Goal: Task Accomplishment & Management: Manage account settings

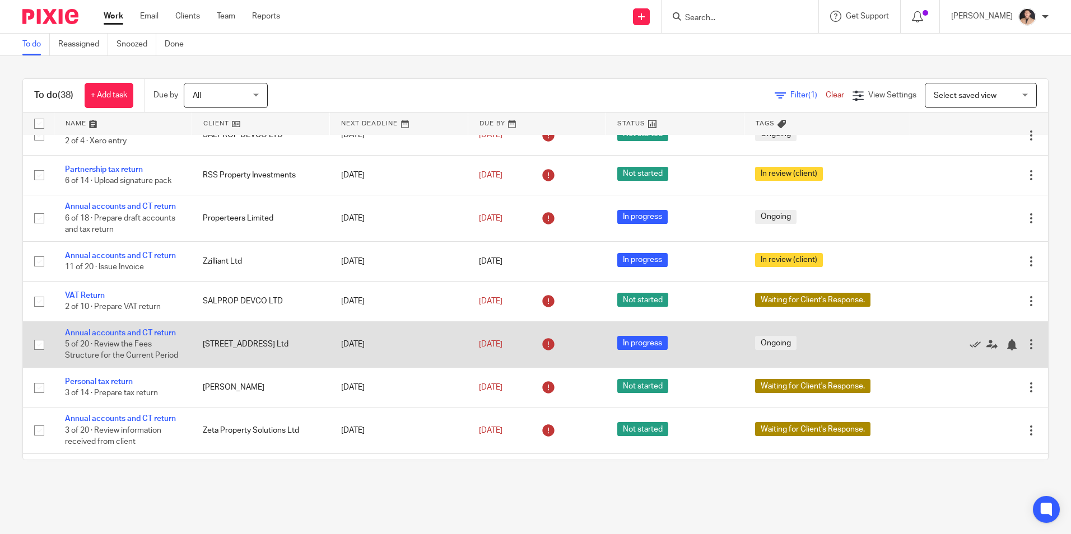
scroll to position [168, 0]
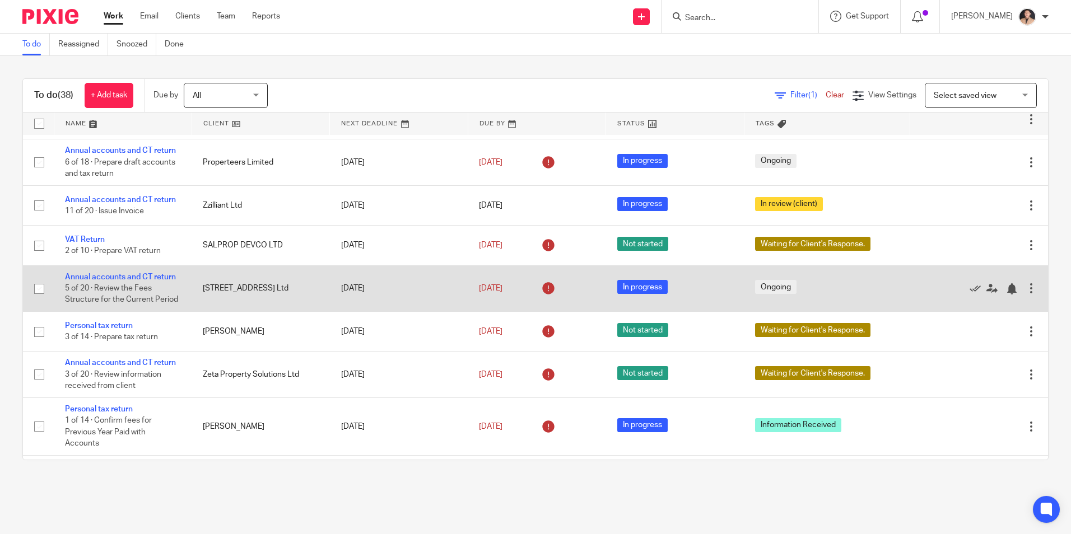
drag, startPoint x: 199, startPoint y: 291, endPoint x: 267, endPoint y: 291, distance: 67.2
click at [267, 291] on td "[STREET_ADDRESS] Ltd" at bounding box center [261, 288] width 138 height 46
click at [131, 279] on link "Annual accounts and CT return" at bounding box center [120, 277] width 111 height 8
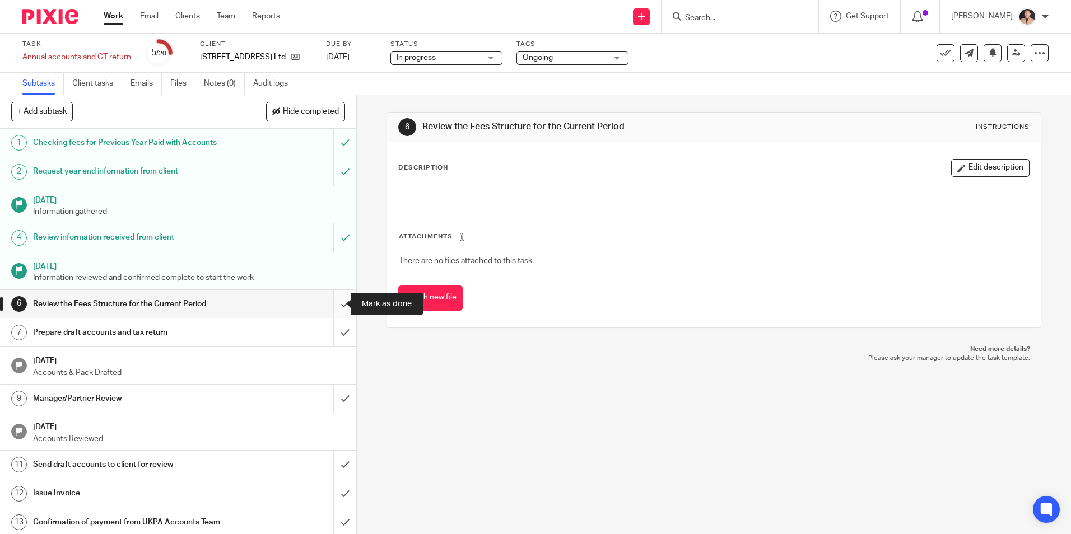
click at [332, 306] on input "submit" at bounding box center [178, 304] width 356 height 28
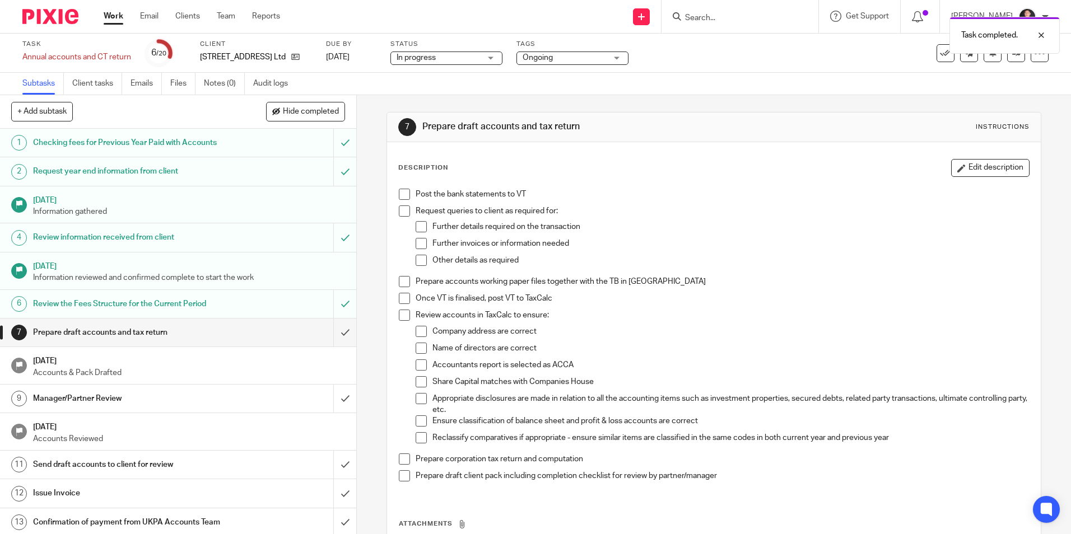
click at [113, 22] on link "Work" at bounding box center [114, 16] width 20 height 11
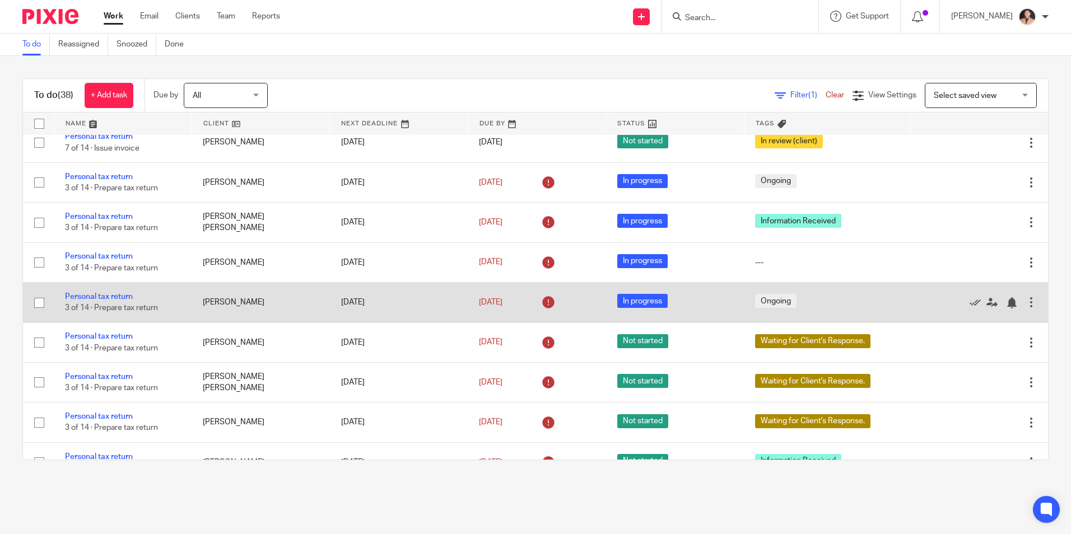
scroll to position [560, 0]
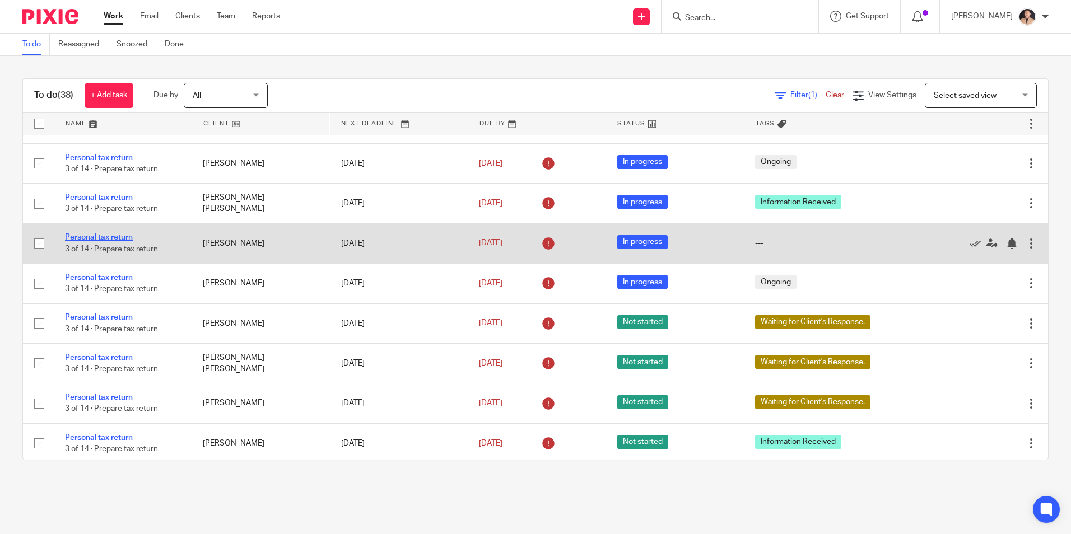
click at [97, 236] on link "Personal tax return" at bounding box center [99, 238] width 68 height 8
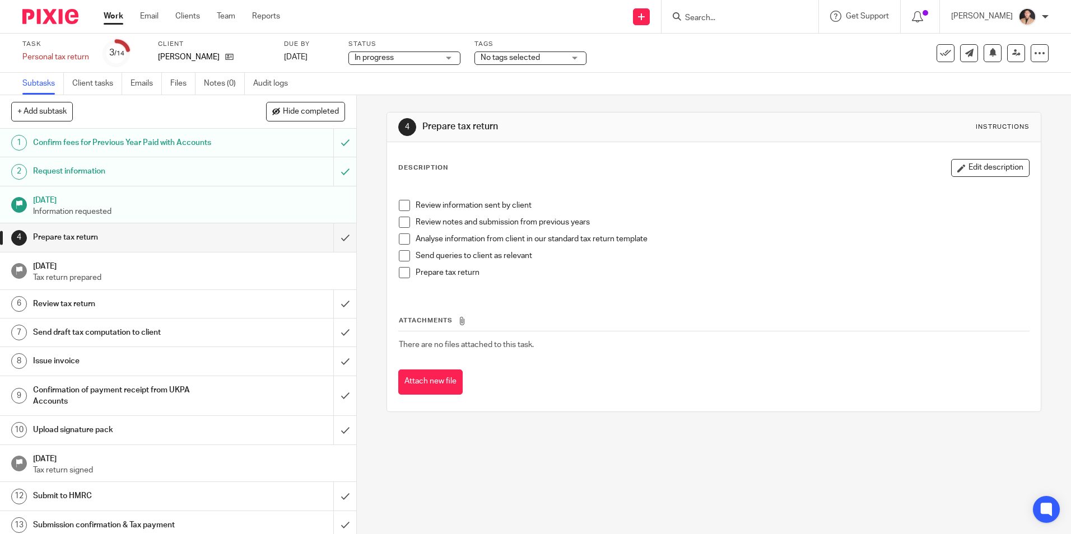
click at [539, 62] on span "No tags selected" at bounding box center [523, 58] width 84 height 12
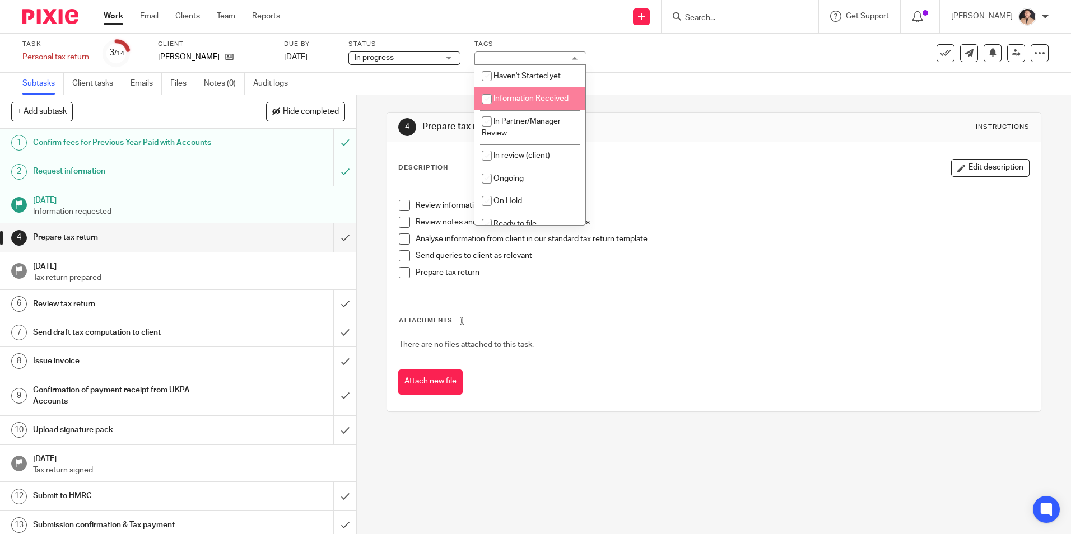
click at [514, 96] on span "Information Received" at bounding box center [530, 99] width 75 height 8
checkbox input "true"
click at [716, 76] on div "Subtasks Client tasks Emails Files Notes (0) Audit logs" at bounding box center [535, 84] width 1071 height 22
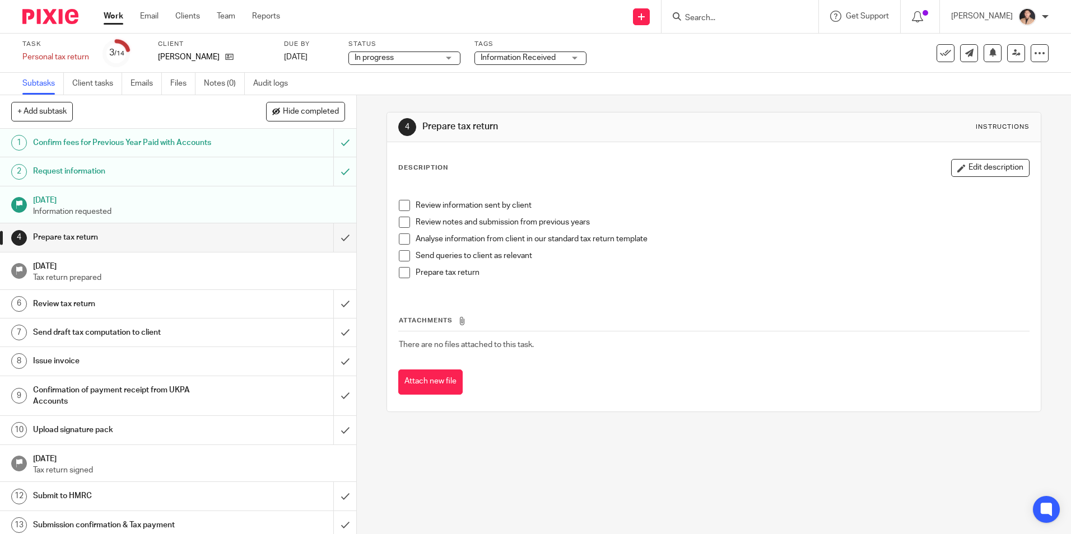
click at [111, 16] on link "Work" at bounding box center [114, 16] width 20 height 11
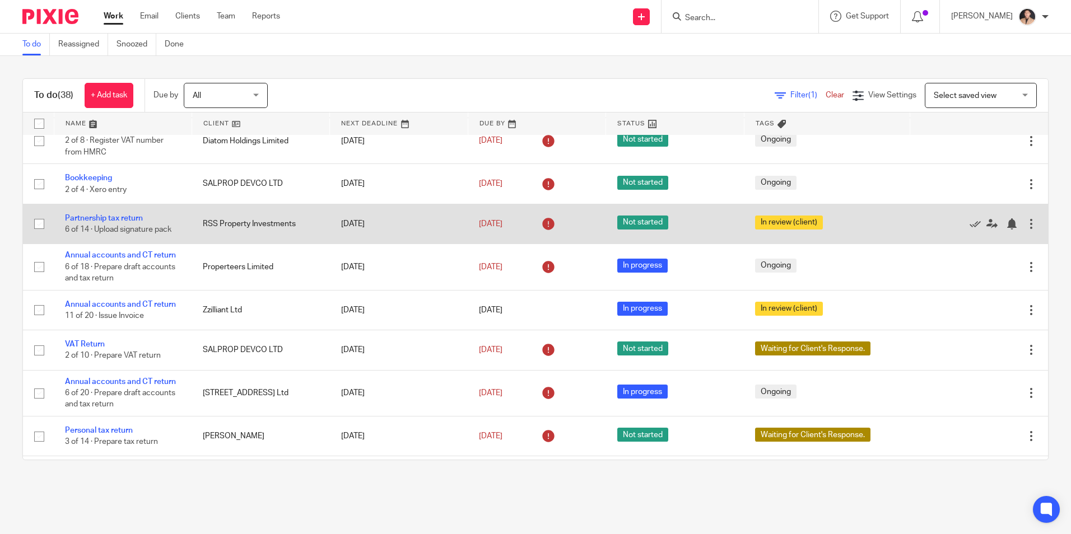
scroll to position [56, 0]
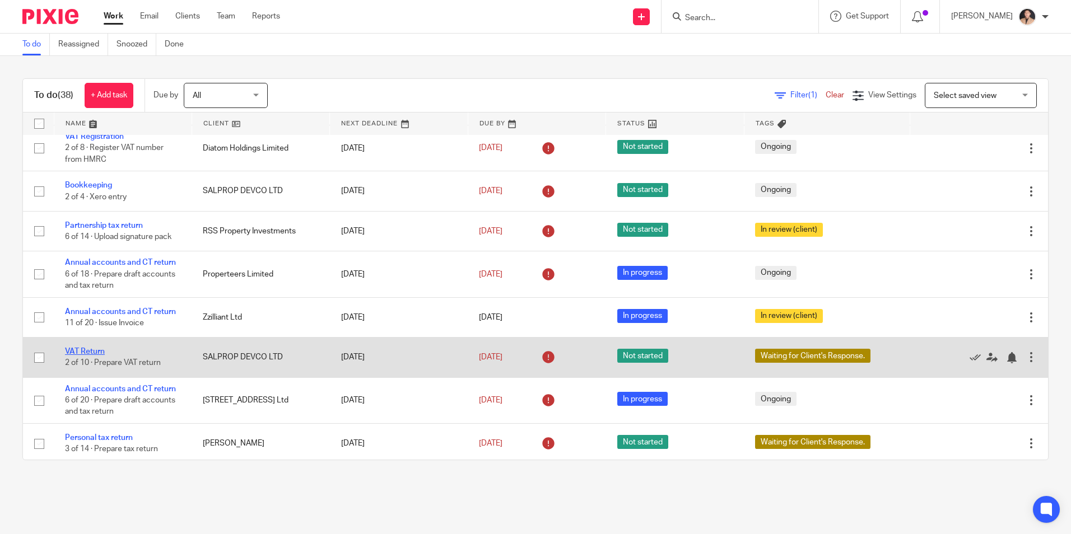
drag, startPoint x: 82, startPoint y: 353, endPoint x: 90, endPoint y: 352, distance: 7.3
click at [82, 353] on link "VAT Return" at bounding box center [85, 352] width 40 height 8
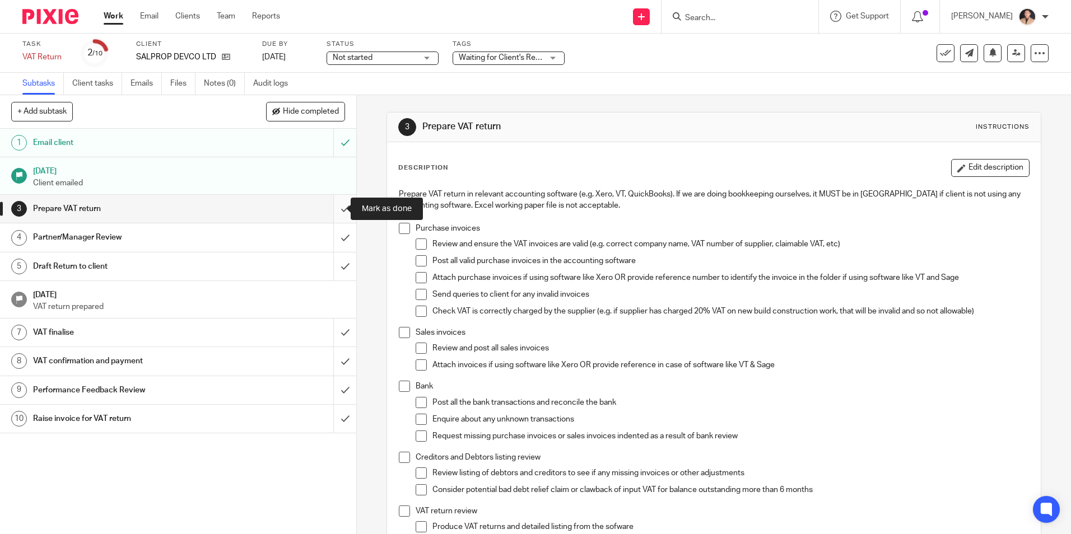
drag, startPoint x: 342, startPoint y: 210, endPoint x: 269, endPoint y: 263, distance: 89.9
click at [341, 209] on input "submit" at bounding box center [178, 209] width 356 height 28
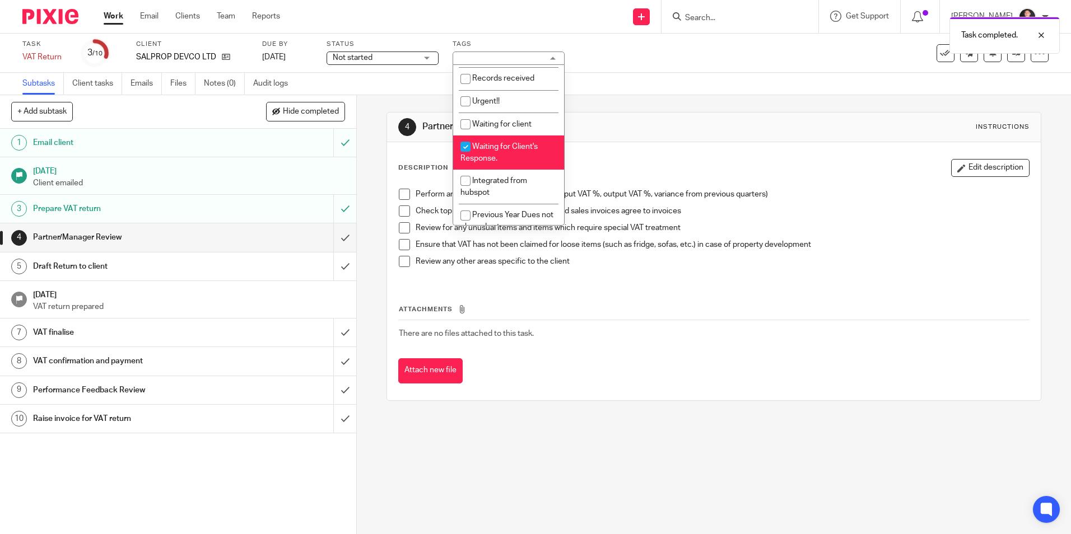
click at [488, 161] on span "Waiting for Client's Response." at bounding box center [498, 153] width 77 height 20
checkbox input "false"
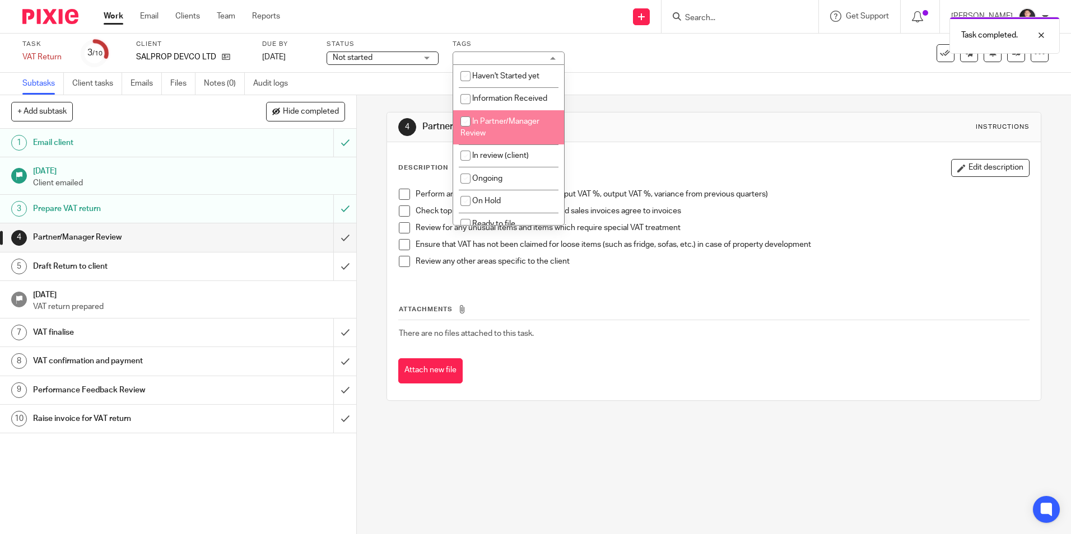
click at [493, 125] on span "In Partner/Manager Review" at bounding box center [499, 128] width 79 height 20
checkbox input "true"
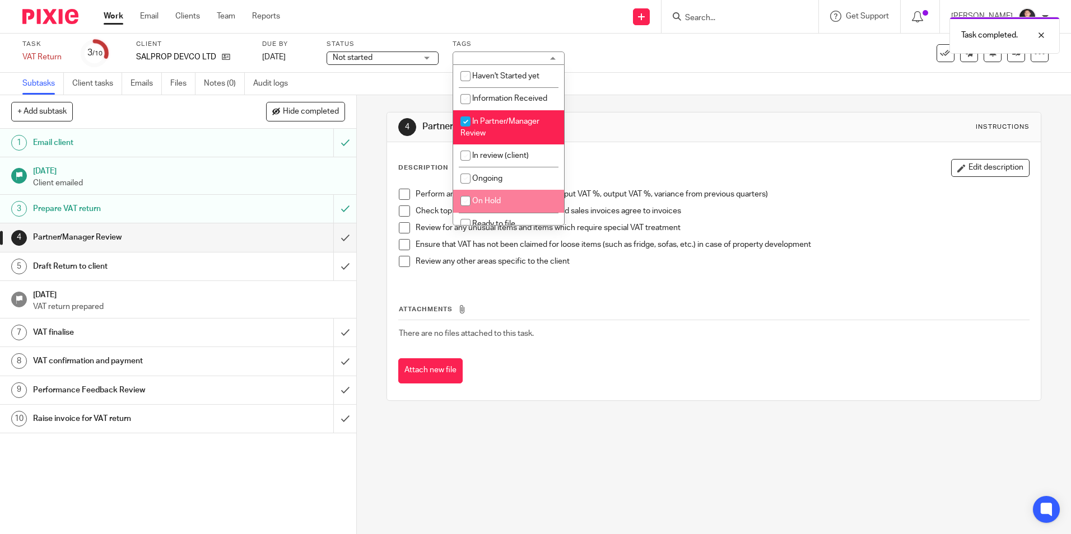
click at [518, 398] on div "Description Edit description Perform analytical review of VAT figures (input VA…" at bounding box center [713, 271] width 653 height 258
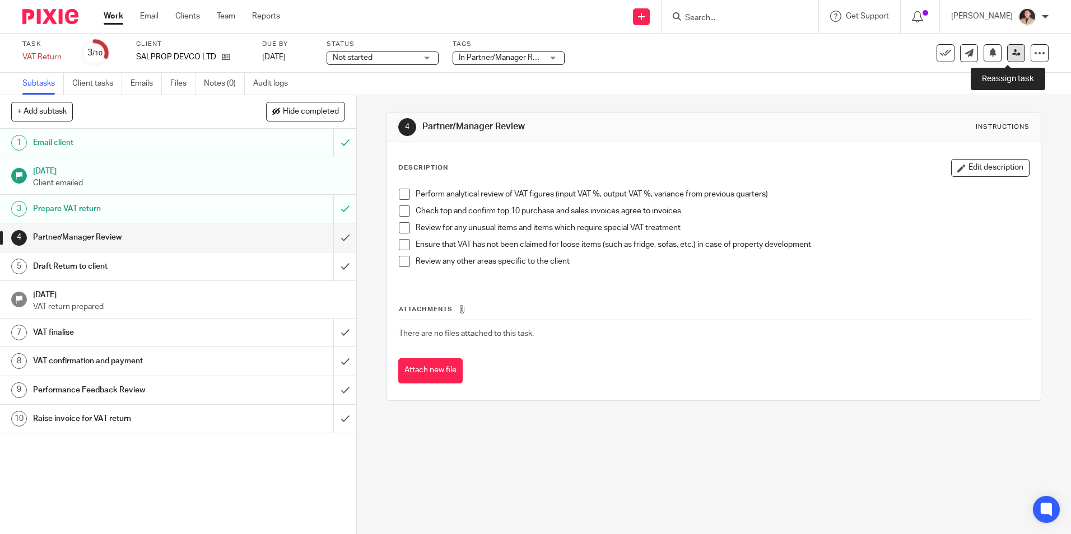
click at [1007, 49] on link at bounding box center [1016, 53] width 18 height 18
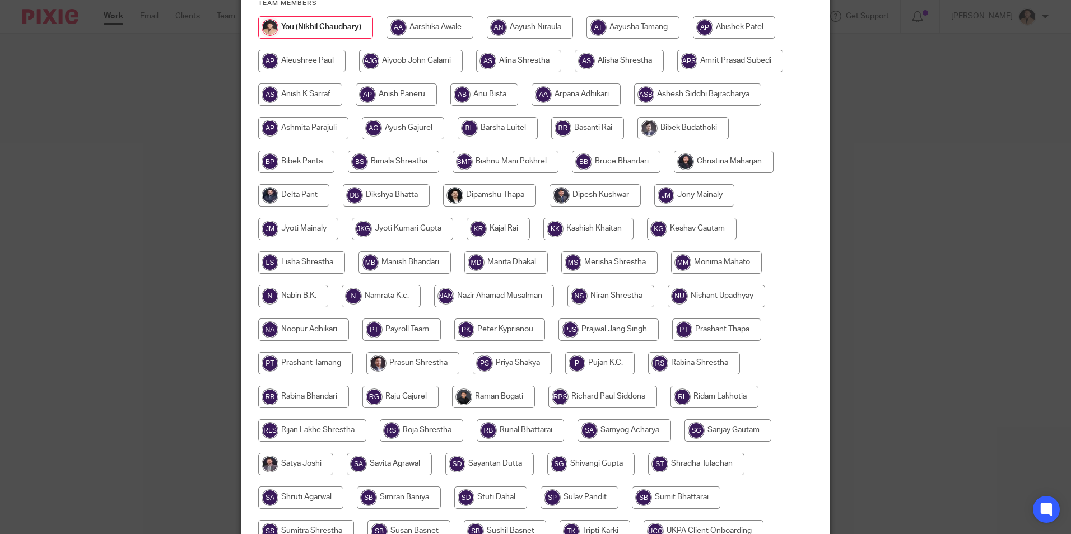
scroll to position [112, 0]
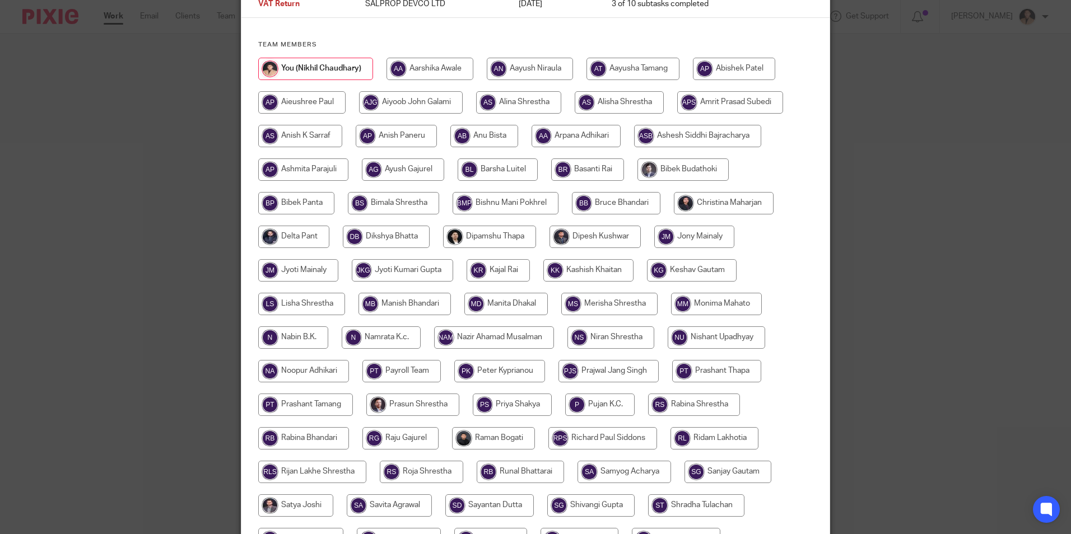
click at [664, 270] on input "radio" at bounding box center [692, 270] width 90 height 22
radio input "true"
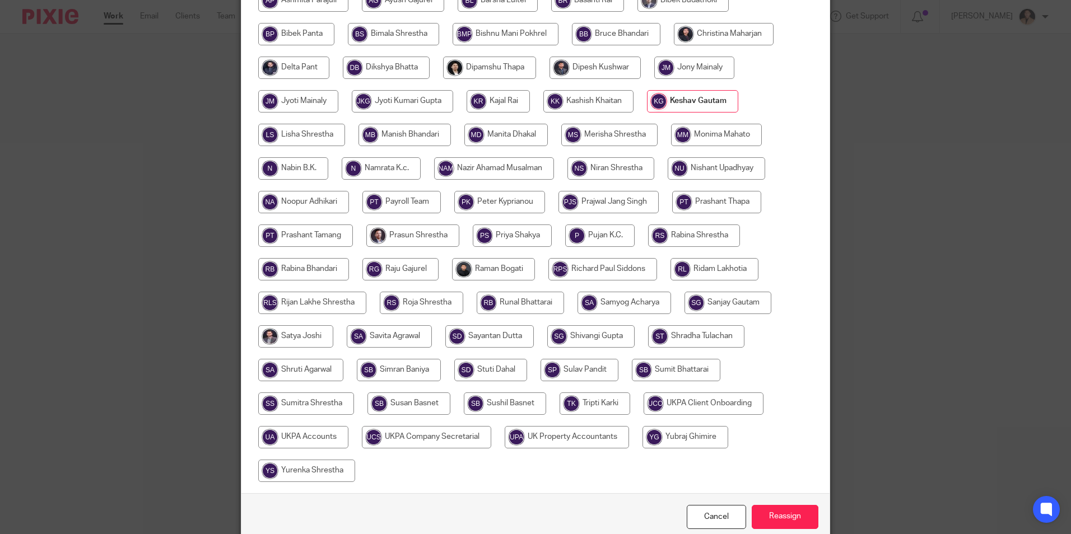
scroll to position [333, 0]
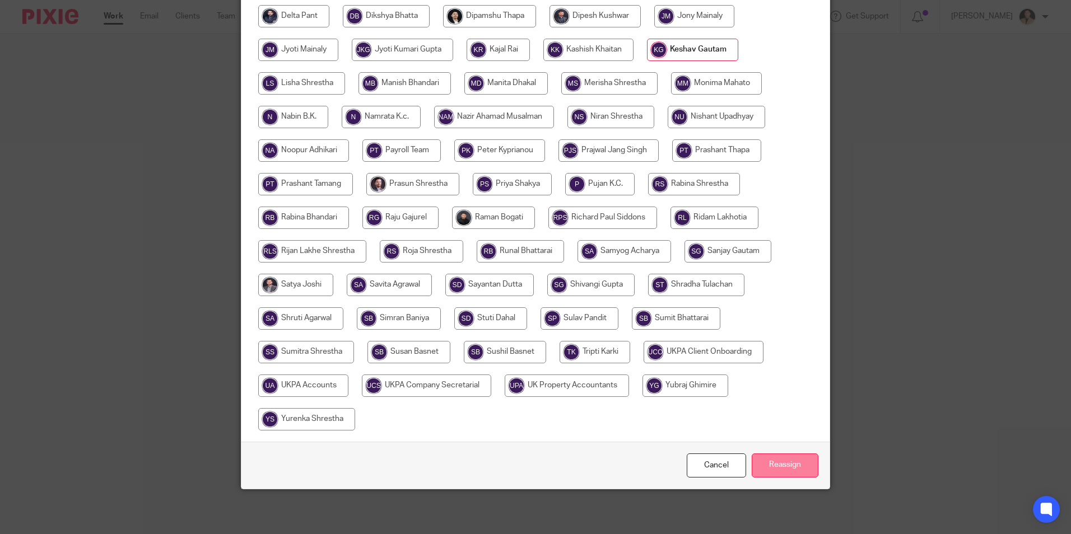
click at [781, 466] on input "Reassign" at bounding box center [785, 466] width 67 height 24
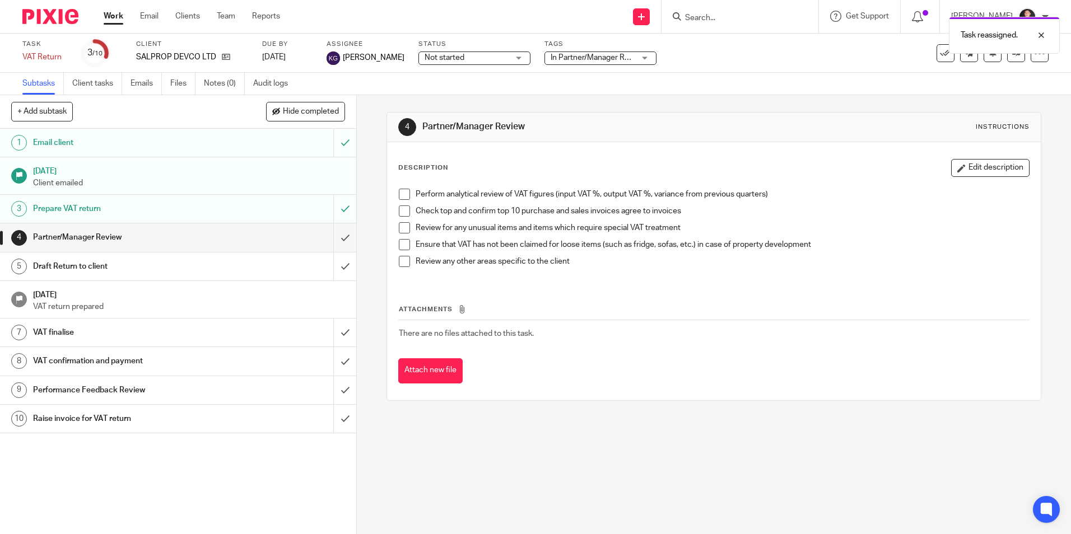
click at [111, 22] on link "Work" at bounding box center [114, 16] width 20 height 11
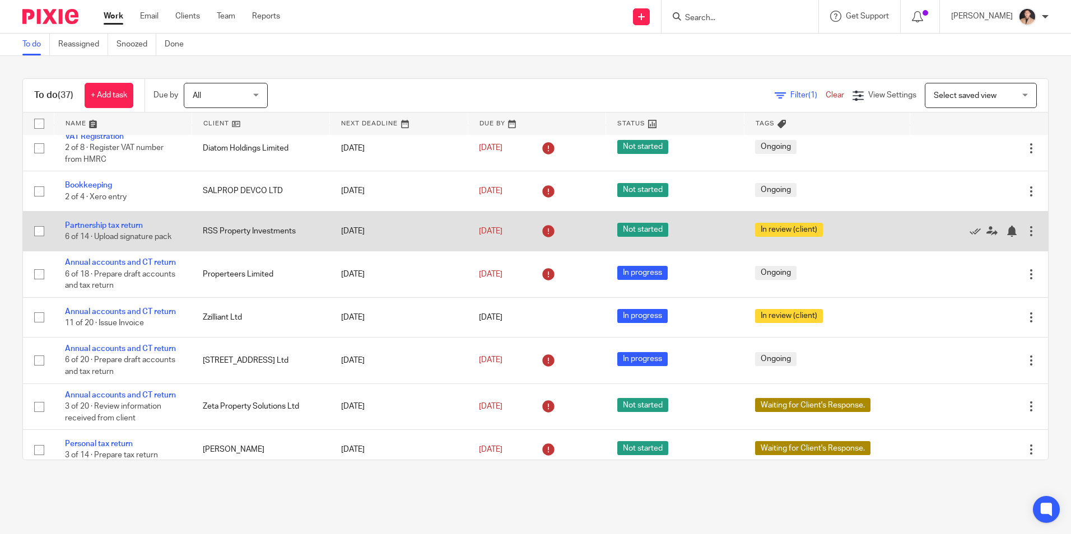
scroll to position [112, 0]
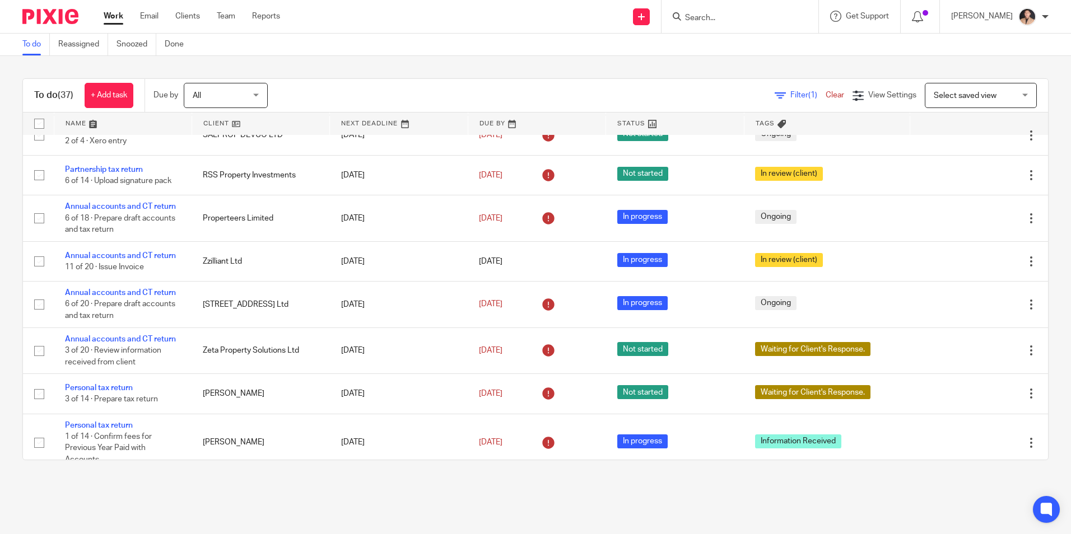
click at [727, 18] on input "Search" at bounding box center [734, 18] width 101 height 10
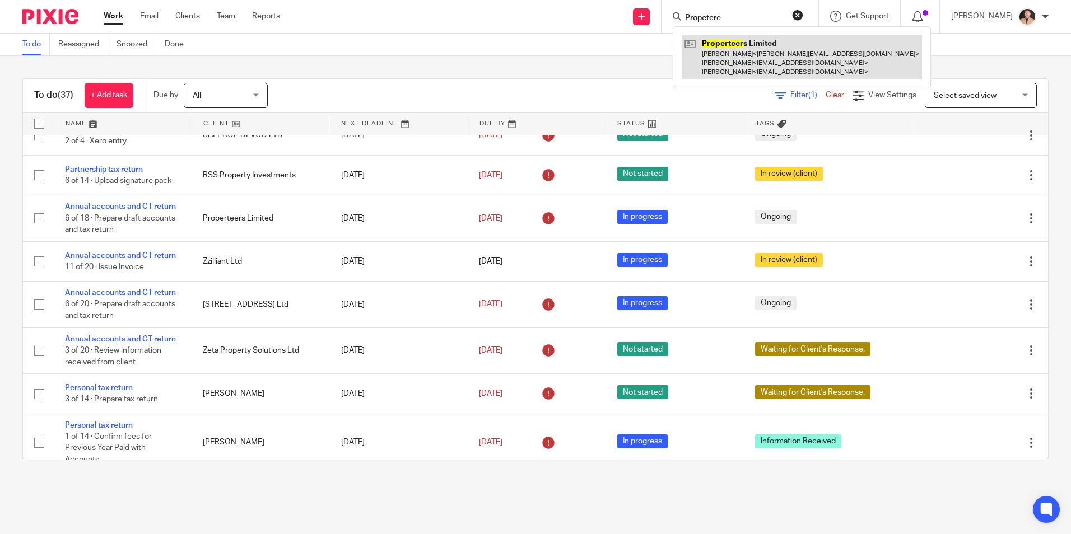
type input "Propetere"
click at [737, 52] on link at bounding box center [802, 57] width 240 height 44
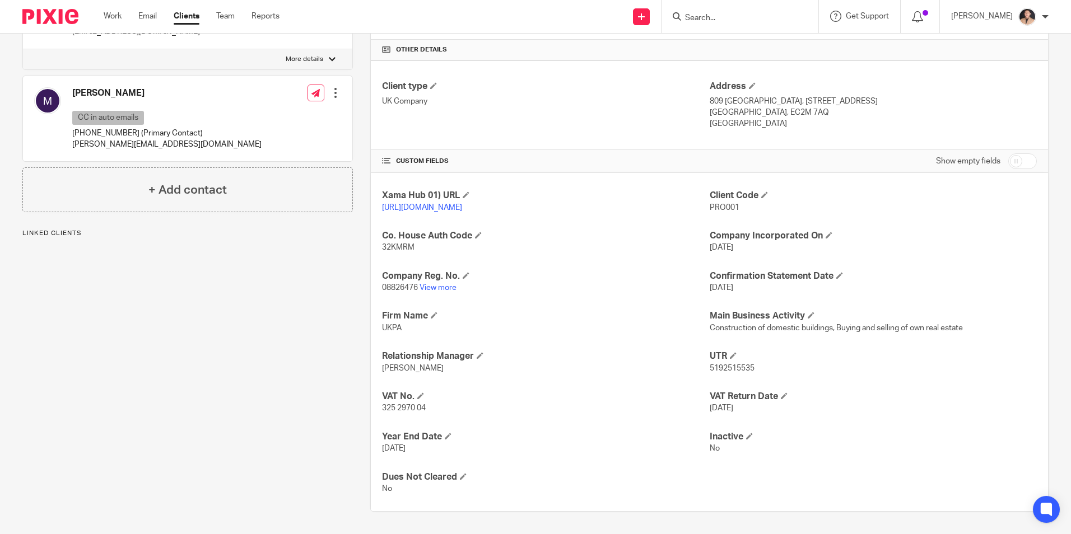
scroll to position [213, 0]
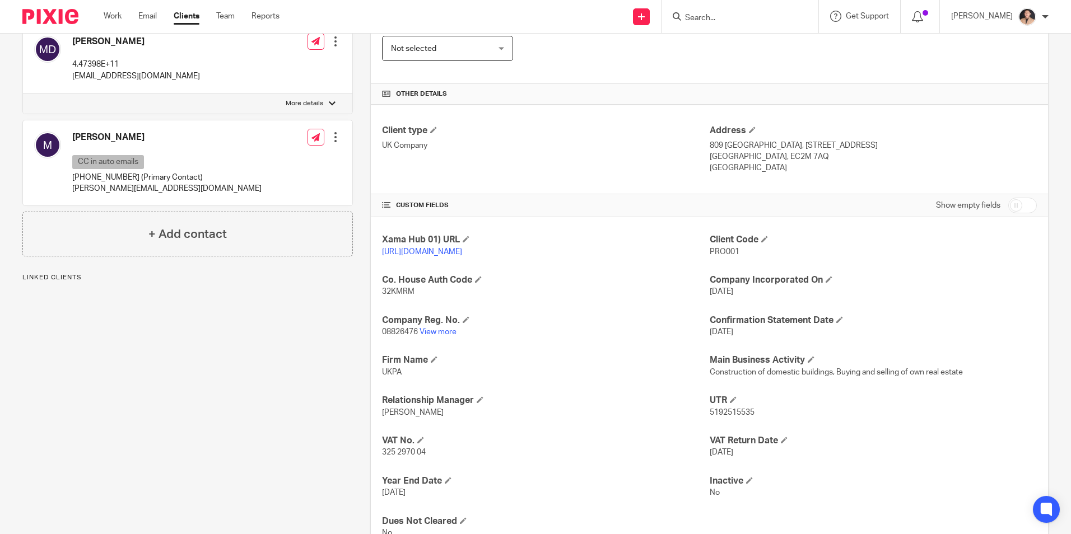
drag, startPoint x: 446, startPoint y: 342, endPoint x: 498, endPoint y: 360, distance: 54.9
click at [446, 336] on link "View more" at bounding box center [438, 332] width 37 height 8
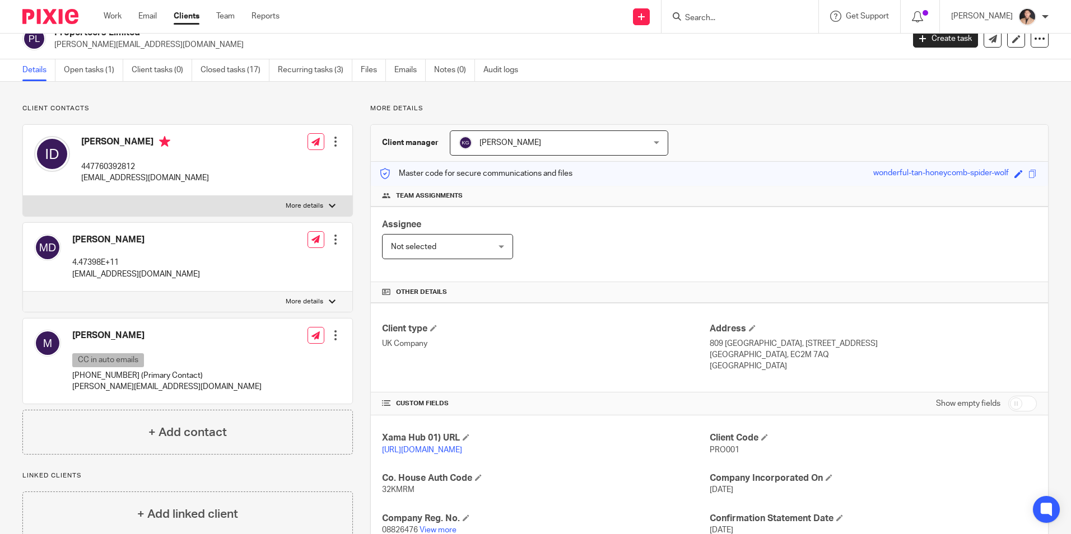
scroll to position [0, 0]
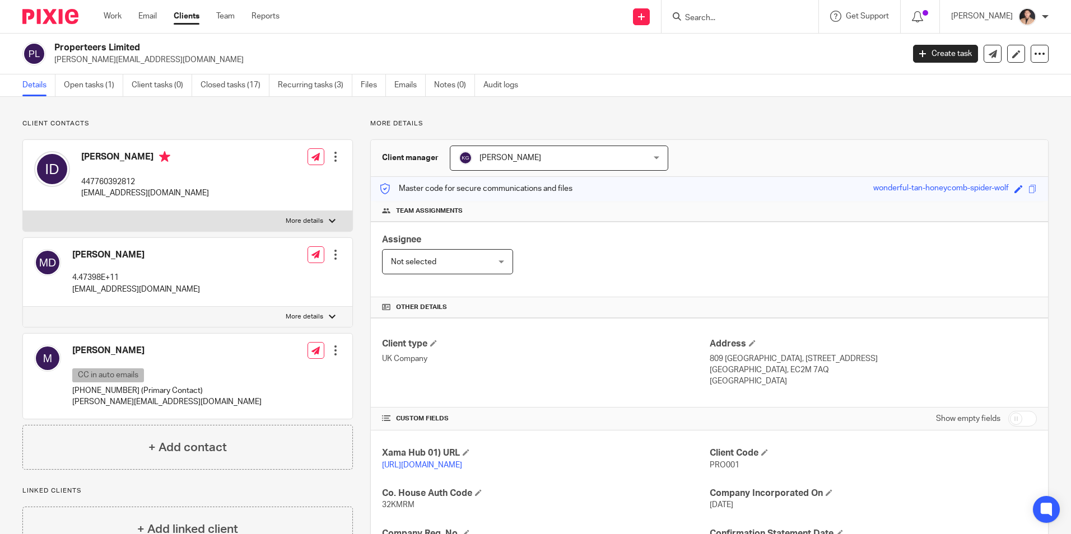
click at [706, 13] on input "Search" at bounding box center [734, 18] width 101 height 10
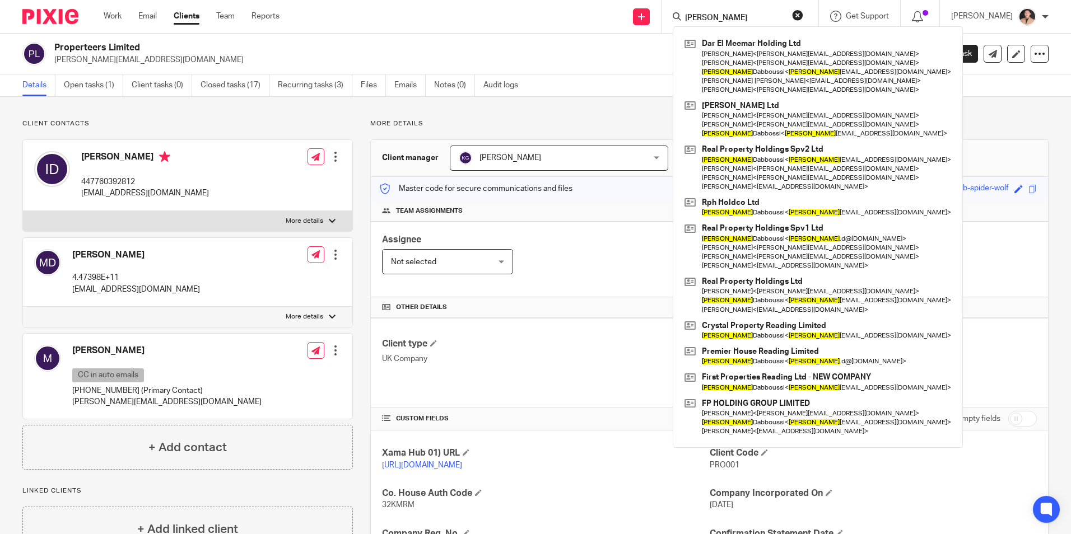
type input "[PERSON_NAME]"
